Goal: Check status

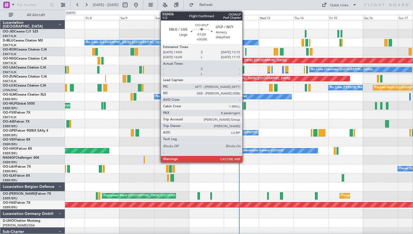
click at [245, 105] on div at bounding box center [245, 105] width 2 height 7
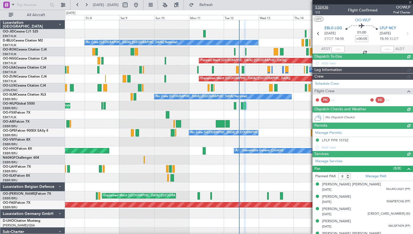
click at [321, 8] on span "532436" at bounding box center [322, 7] width 13 height 6
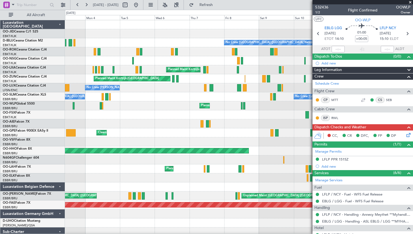
click at [283, 57] on div "Planned Maint [GEOGRAPHIC_DATA] ([GEOGRAPHIC_DATA]) Planned Maint [GEOGRAPHIC_D…" at bounding box center [239, 60] width 348 height 9
click at [79, 4] on button at bounding box center [77, 5] width 9 height 9
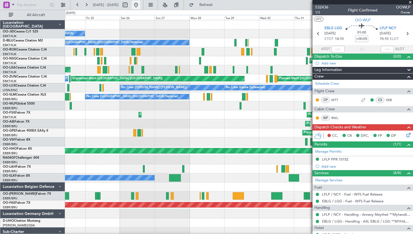
click at [141, 6] on button at bounding box center [136, 5] width 9 height 9
